Goal: Information Seeking & Learning: Learn about a topic

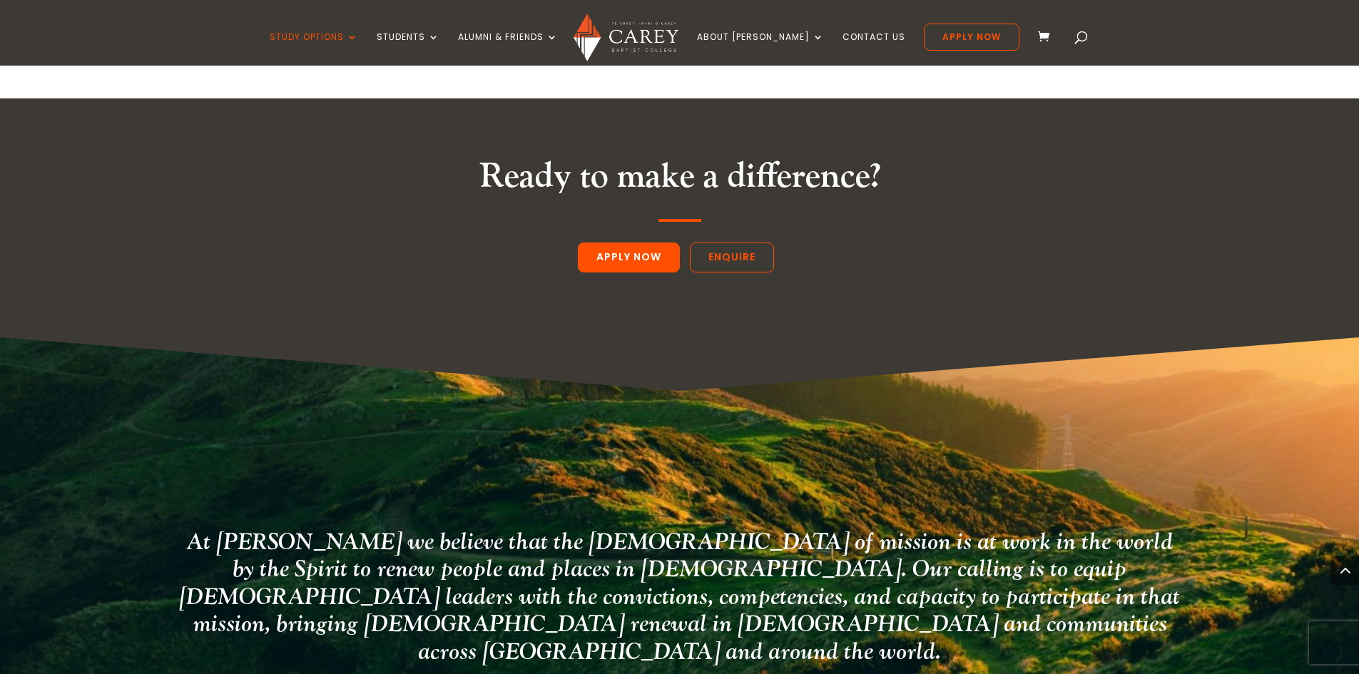
scroll to position [1998, 0]
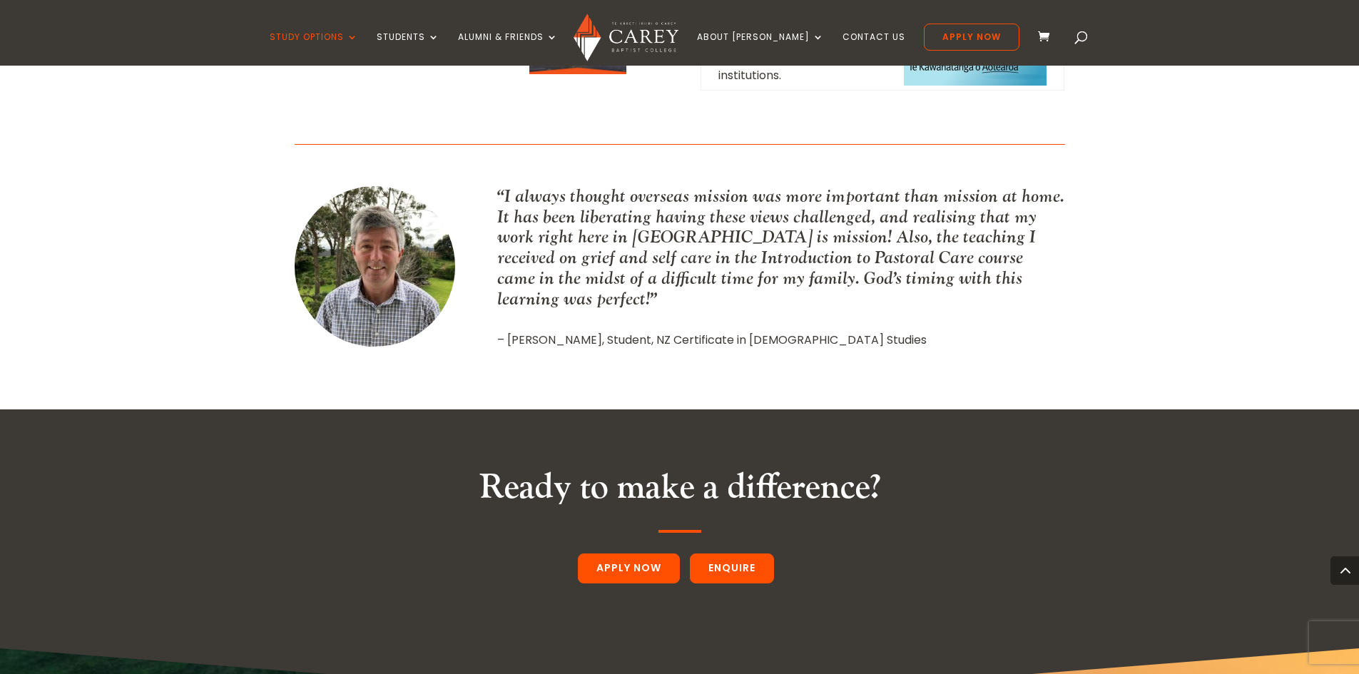
click at [737, 554] on link "Enquire" at bounding box center [732, 569] width 84 height 30
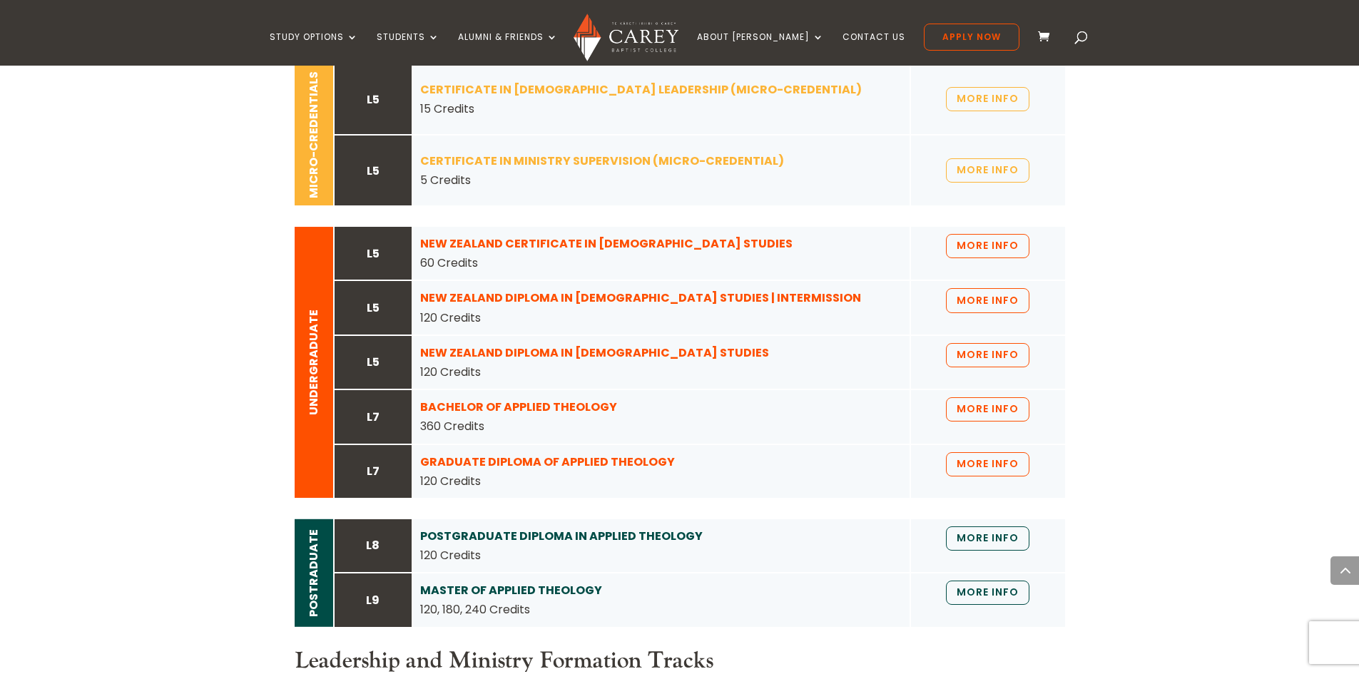
scroll to position [1070, 0]
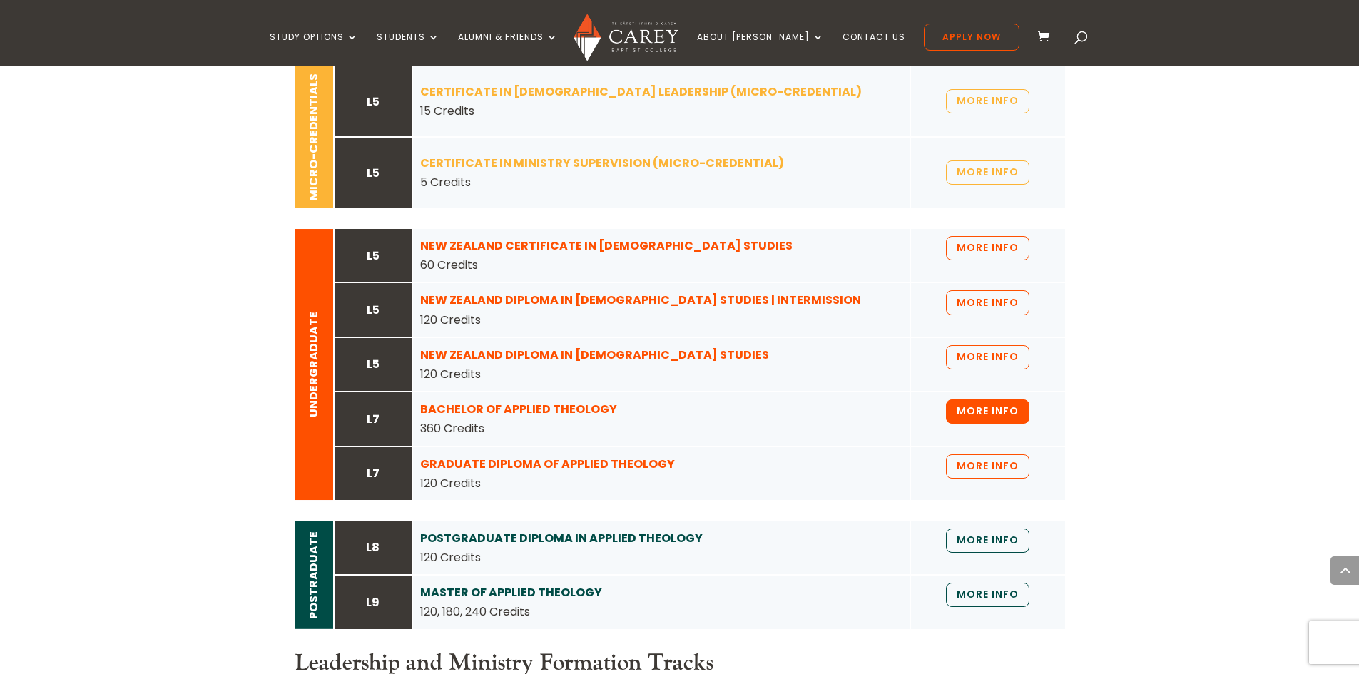
click at [996, 424] on link "MORE INFO" at bounding box center [987, 412] width 83 height 24
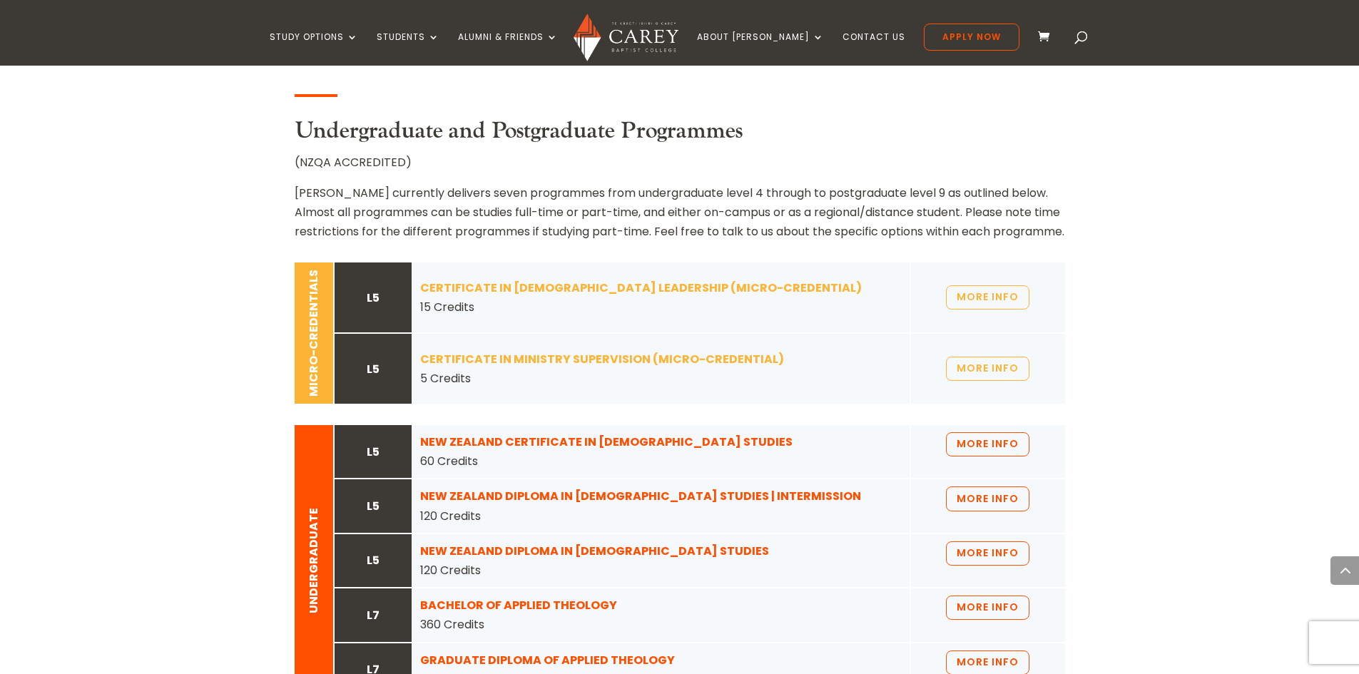
scroll to position [856, 0]
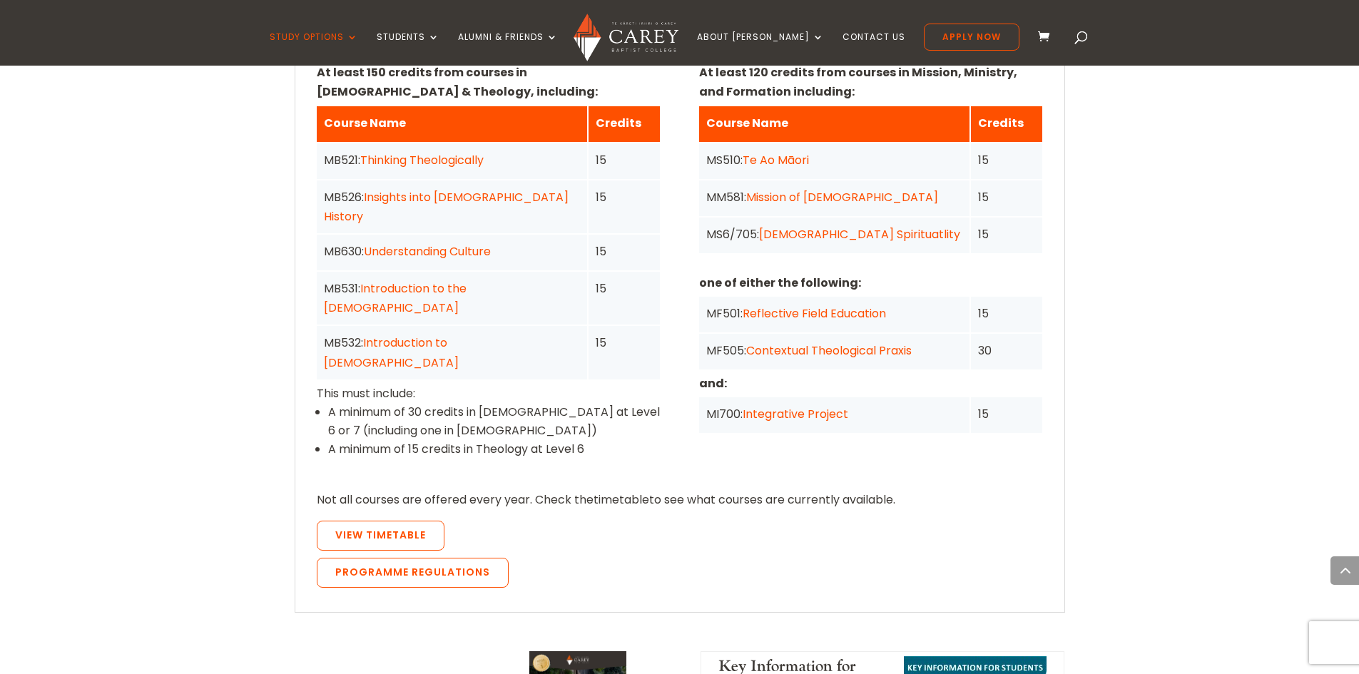
scroll to position [1284, 0]
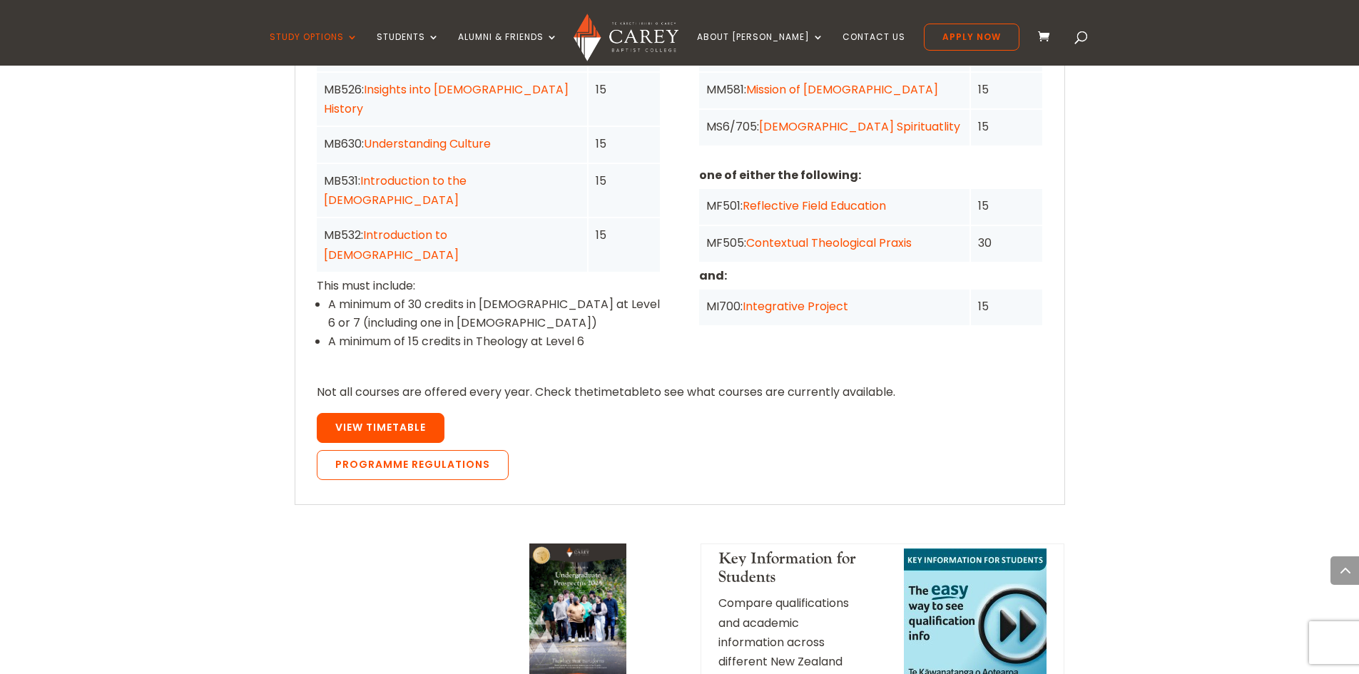
click at [363, 420] on span "View Timetable" at bounding box center [380, 427] width 91 height 14
